Goal: Information Seeking & Learning: Check status

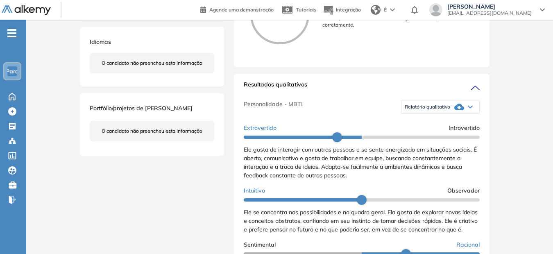
scroll to position [82, 0]
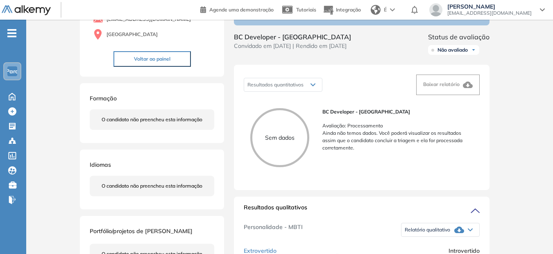
click at [130, 57] on button "Voltar ao painel" at bounding box center [151, 59] width 77 height 16
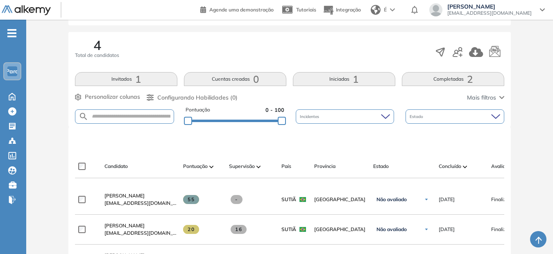
scroll to position [205, 0]
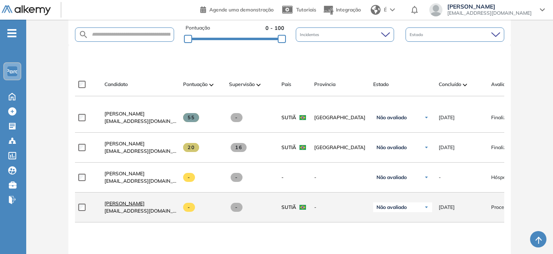
click at [129, 206] on span "Rogério Setei Braz" at bounding box center [124, 203] width 40 height 6
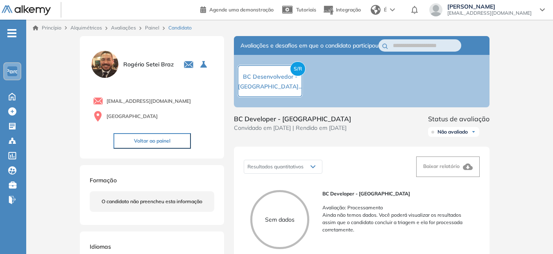
click at [458, 133] on span "Não avaliado" at bounding box center [452, 132] width 30 height 7
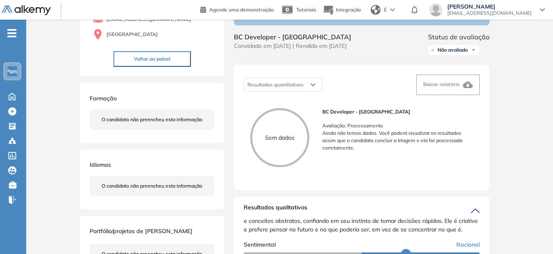
scroll to position [123, 0]
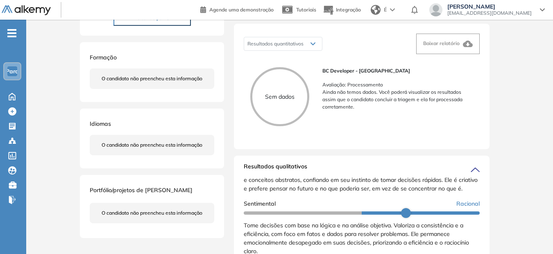
click at [303, 96] on p "Sem dados" at bounding box center [279, 97] width 55 height 9
click at [299, 47] on span "Resultados quantitativos" at bounding box center [275, 44] width 56 height 6
click at [483, 11] on span "[EMAIL_ADDRESS][DOMAIN_NAME]" at bounding box center [489, 13] width 84 height 7
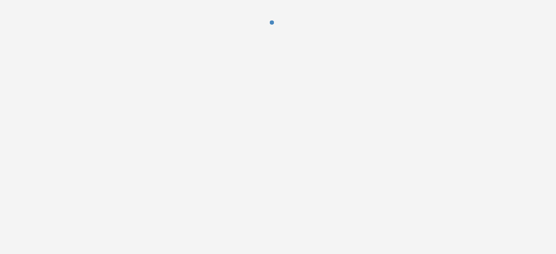
click at [367, 57] on div at bounding box center [278, 28] width 556 height 57
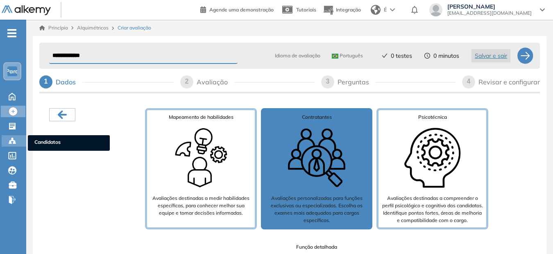
click at [14, 143] on icon at bounding box center [14, 143] width 2 height 2
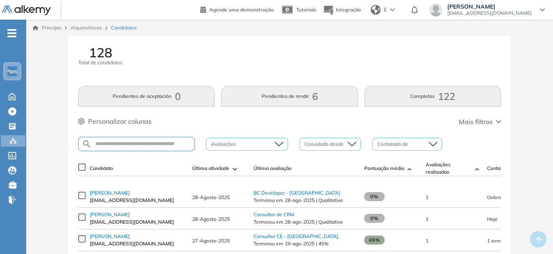
scroll to position [82, 0]
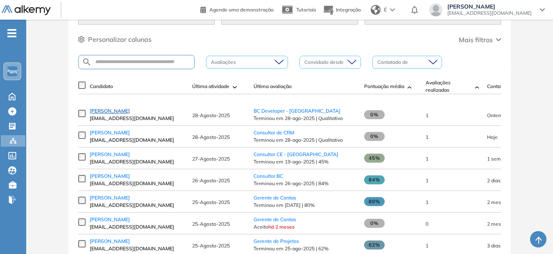
click at [110, 114] on span "Rogério Braz" at bounding box center [110, 111] width 40 height 6
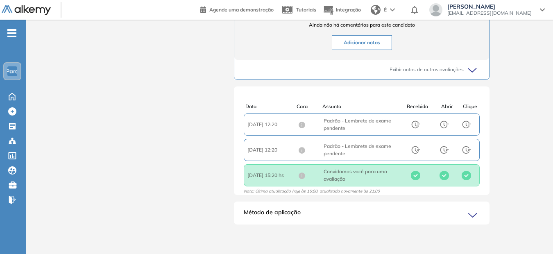
scroll to position [2, 0]
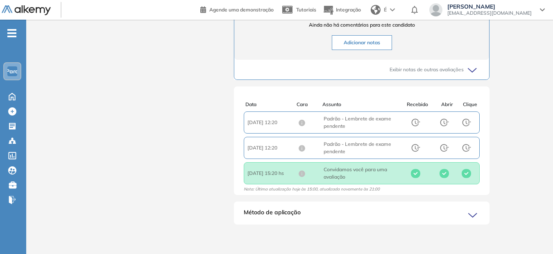
click at [293, 215] on span "Método de aplicação" at bounding box center [272, 214] width 57 height 13
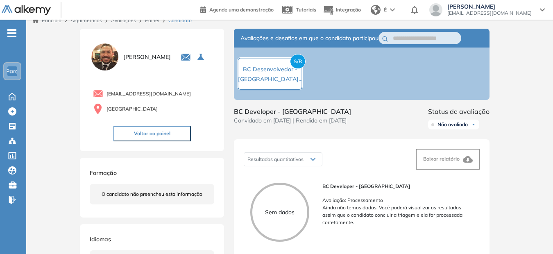
scroll to position [0, 0]
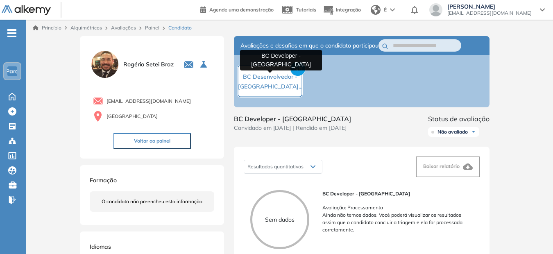
click at [288, 74] on span "BC Desenvolvedor - [GEOGRAPHIC_DATA]..." at bounding box center [270, 81] width 64 height 17
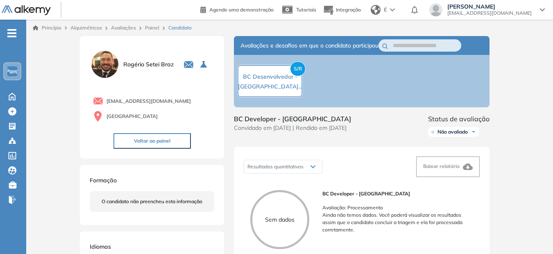
drag, startPoint x: 288, startPoint y: 75, endPoint x: 278, endPoint y: 76, distance: 10.4
click at [278, 77] on span "BC Desenvolvedor - [GEOGRAPHIC_DATA]..." at bounding box center [270, 81] width 64 height 17
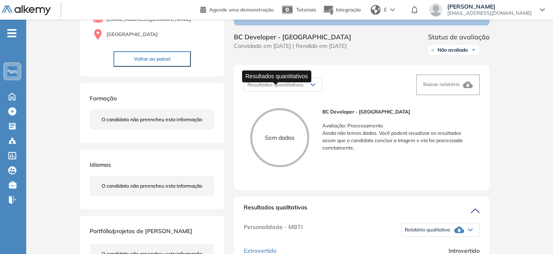
click at [293, 88] on span "Resultados quantitativos" at bounding box center [275, 84] width 56 height 6
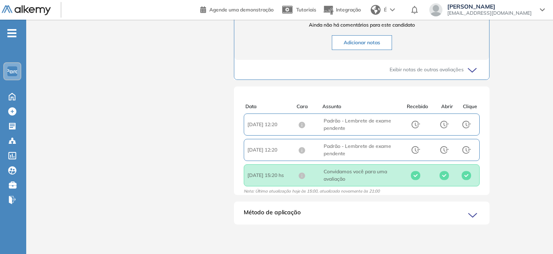
scroll to position [2, 0]
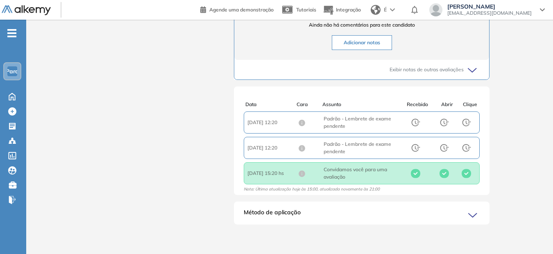
click at [474, 217] on icon at bounding box center [473, 215] width 11 height 11
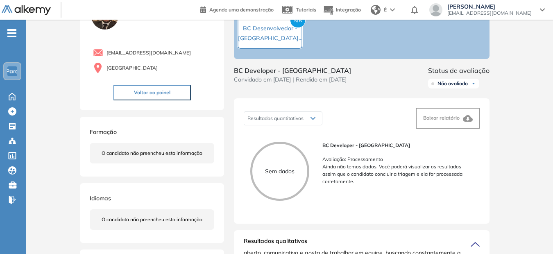
scroll to position [7, 0]
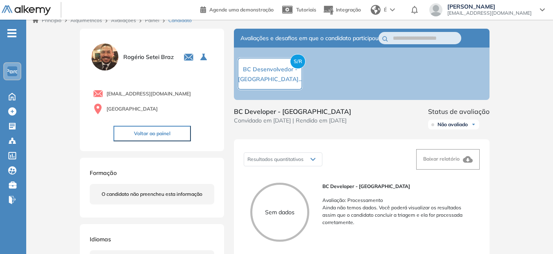
click at [453, 127] on span "Não avaliado" at bounding box center [452, 124] width 30 height 7
click at [437, 36] on input "text" at bounding box center [421, 38] width 57 height 9
click at [275, 63] on div "S/R BC Desenvolvedor - Brasil..." at bounding box center [270, 73] width 66 height 33
click at [278, 63] on div "S/R BC Desenvolvedor - Brasil..." at bounding box center [270, 73] width 66 height 33
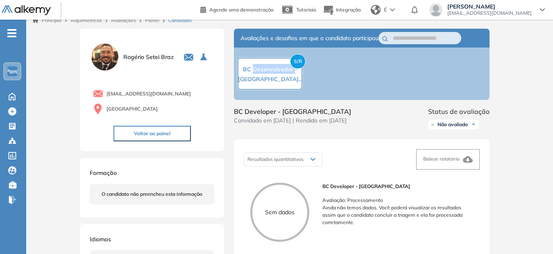
drag, startPoint x: 278, startPoint y: 63, endPoint x: 279, endPoint y: 73, distance: 9.4
click at [279, 68] on div "S/R BC Desenvolvedor - Brasil..." at bounding box center [270, 73] width 66 height 33
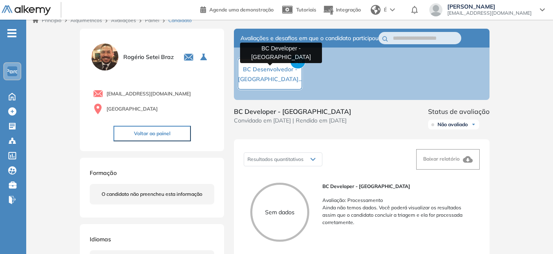
click at [278, 76] on span "BC Desenvolvedor - Brasil..." at bounding box center [270, 74] width 64 height 17
drag, startPoint x: 278, startPoint y: 76, endPoint x: 274, endPoint y: 77, distance: 4.3
click at [274, 77] on span "BC Desenvolvedor - Brasil..." at bounding box center [270, 74] width 64 height 17
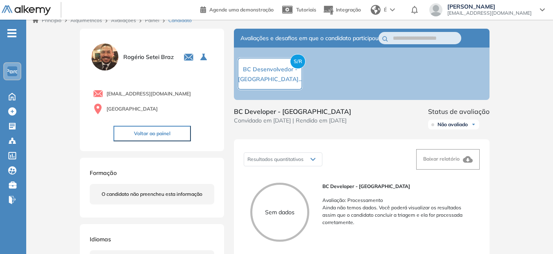
click at [139, 133] on button "Voltar ao painel" at bounding box center [151, 134] width 77 height 16
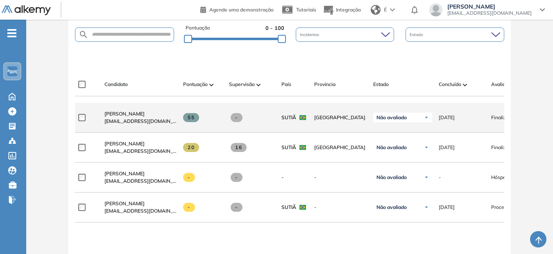
scroll to position [246, 0]
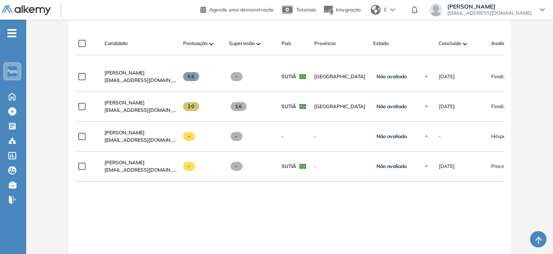
click at [293, 202] on div "**********" at bounding box center [289, 190] width 429 height 257
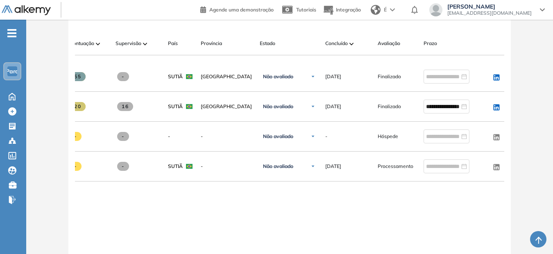
scroll to position [0, 121]
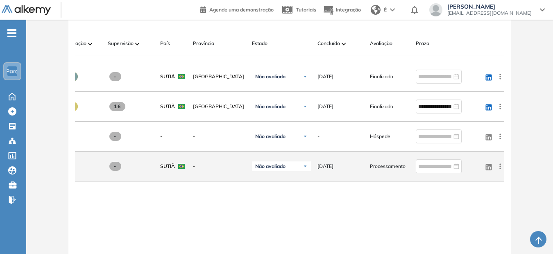
click at [501, 169] on icon at bounding box center [500, 166] width 8 height 8
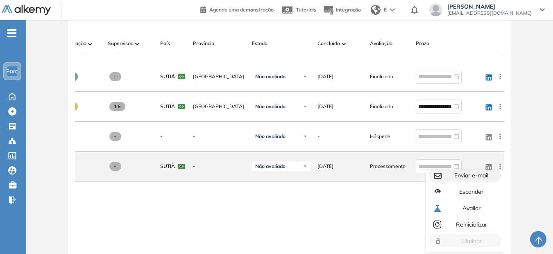
scroll to position [0, 0]
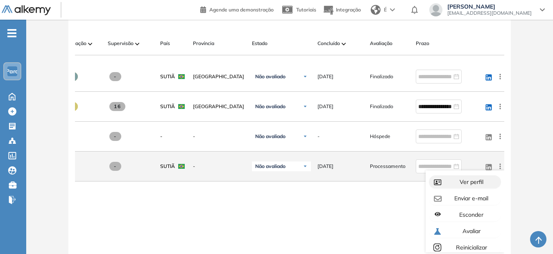
click at [463, 185] on span "Ver perfil" at bounding box center [470, 181] width 25 height 7
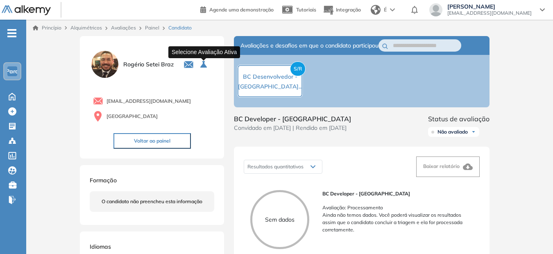
click at [201, 63] on icon at bounding box center [203, 64] width 7 height 7
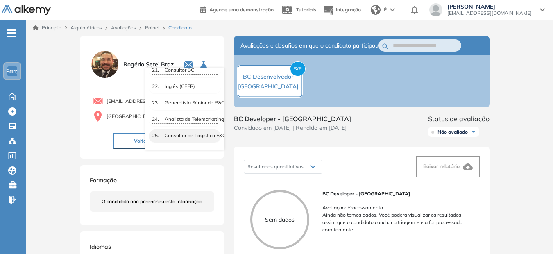
scroll to position [418, 0]
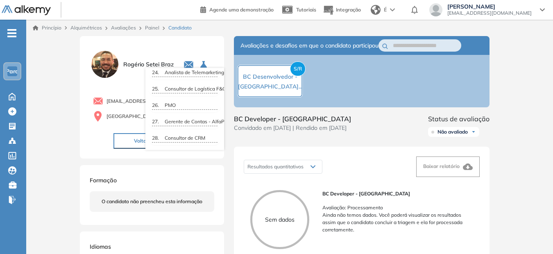
click at [411, 87] on div "S/R BC Desenvolvedor - Brasil..." at bounding box center [362, 81] width 256 height 52
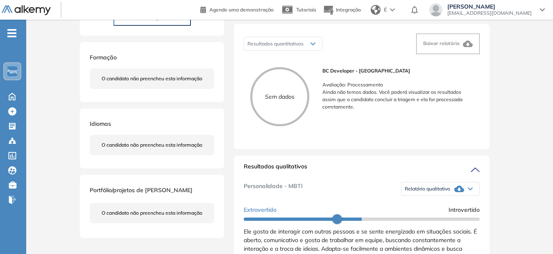
scroll to position [164, 0]
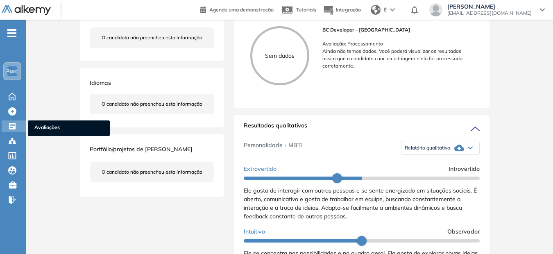
click at [18, 129] on div "Evaluaciones Avaliações" at bounding box center [14, 125] width 25 height 11
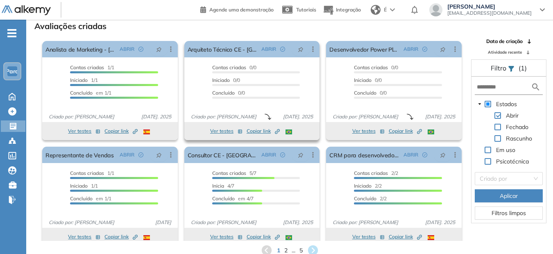
scroll to position [8, 0]
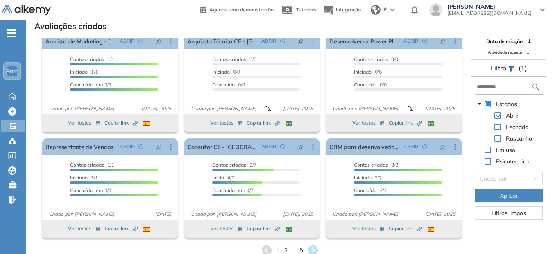
click at [300, 249] on span "5" at bounding box center [301, 249] width 4 height 9
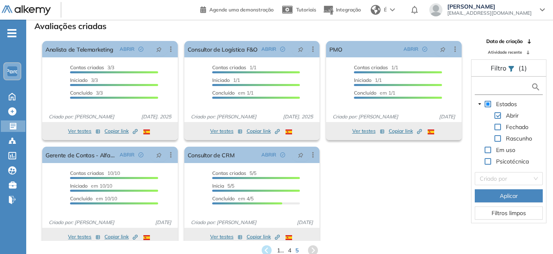
click at [489, 87] on input "text" at bounding box center [504, 87] width 54 height 9
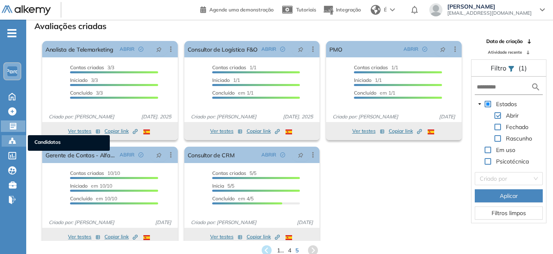
click at [15, 138] on icon at bounding box center [12, 141] width 8 height 8
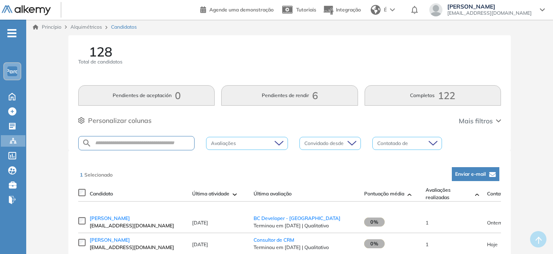
scroll to position [83, 0]
